Goal: Task Accomplishment & Management: Use online tool/utility

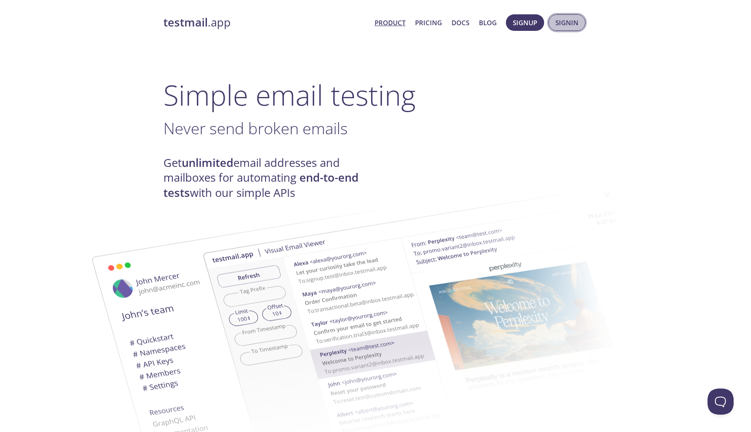
click at [571, 26] on span "Signin" at bounding box center [567, 22] width 23 height 11
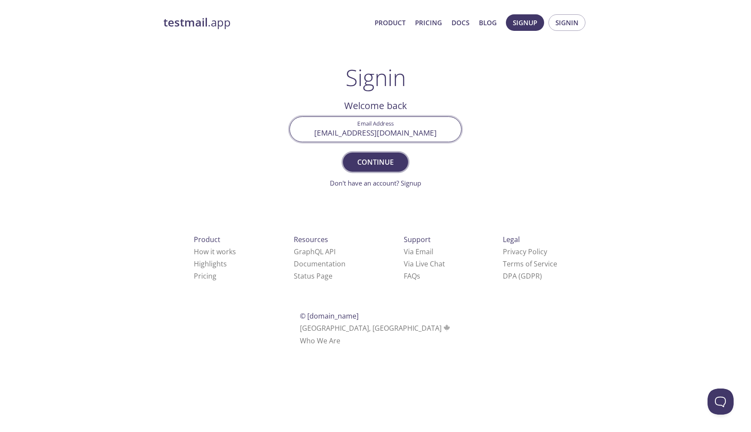
type input "[EMAIL_ADDRESS][DOMAIN_NAME]"
click at [382, 161] on span "Continue" at bounding box center [376, 162] width 46 height 12
click at [410, 138] on input "Signin Security Code" at bounding box center [375, 129] width 171 height 25
paste input "QEYYR8W"
type input "QEYYR8W"
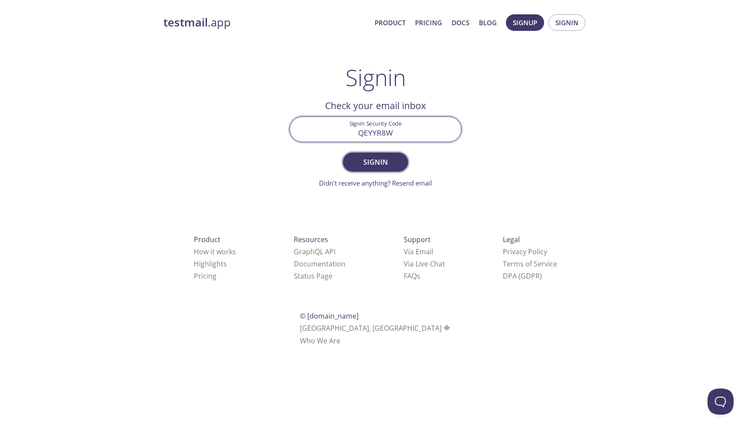
click at [388, 160] on span "Signin" at bounding box center [376, 162] width 46 height 12
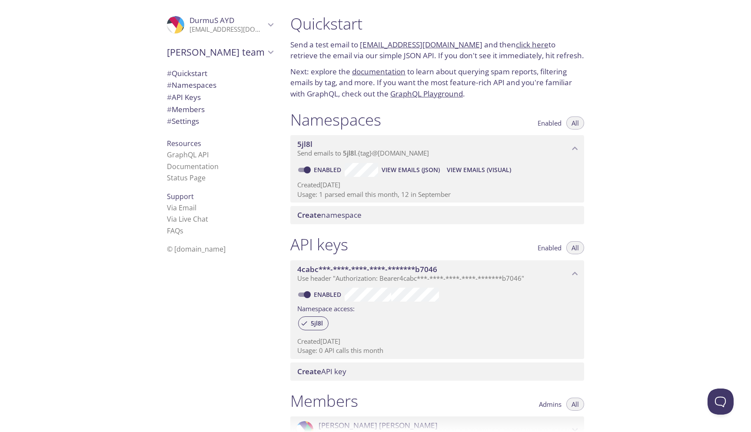
drag, startPoint x: 359, startPoint y: 46, endPoint x: 460, endPoint y: 43, distance: 100.9
click at [460, 43] on p "Send a test email to [EMAIL_ADDRESS][DOMAIN_NAME] and then click here to retrie…" at bounding box center [437, 50] width 294 height 22
copy p "[EMAIL_ADDRESS][DOMAIN_NAME]"
click at [417, 165] on span "View Emails (JSON)" at bounding box center [411, 170] width 58 height 10
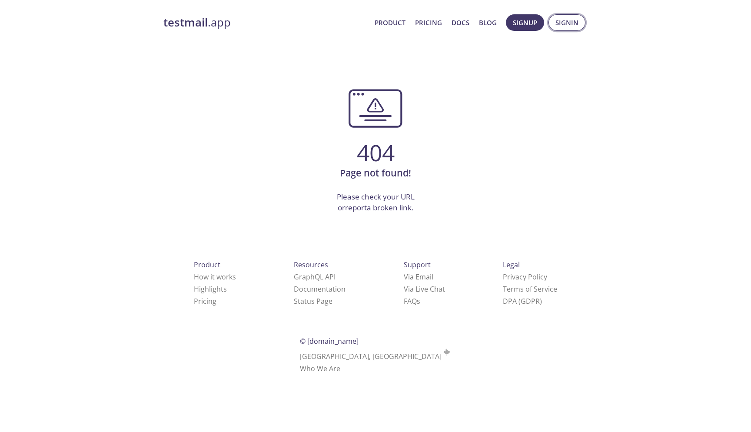
click at [566, 23] on span "Signin" at bounding box center [567, 22] width 23 height 11
click at [568, 24] on span "Signin" at bounding box center [567, 22] width 23 height 11
click at [227, 35] on div "testmail .app Product Pricing Docs Blog Signup Signin" at bounding box center [375, 23] width 424 height 28
click at [220, 20] on link "testmail .app" at bounding box center [265, 22] width 204 height 15
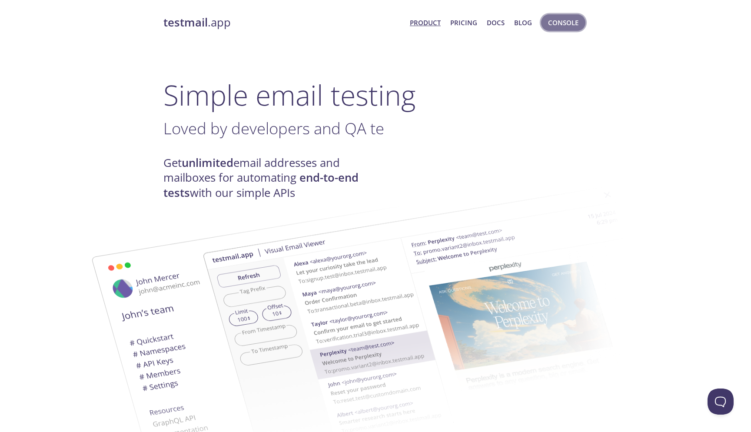
click at [561, 20] on span "Console" at bounding box center [563, 22] width 30 height 11
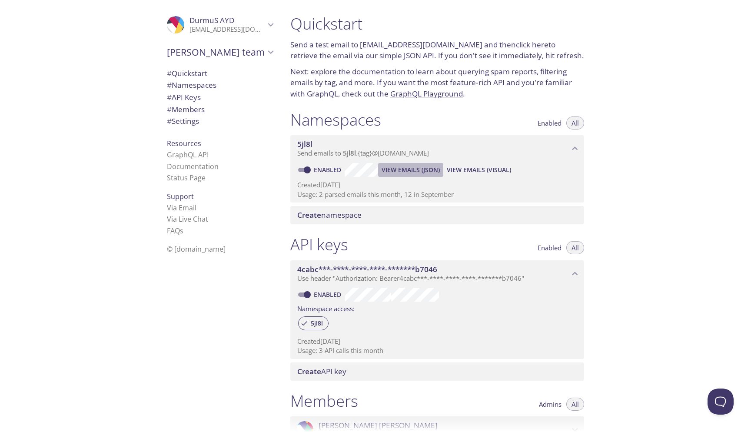
click at [426, 165] on span "View Emails (JSON)" at bounding box center [411, 170] width 58 height 10
click at [410, 167] on span "View Emails (JSON)" at bounding box center [411, 170] width 58 height 10
